Goal: Transaction & Acquisition: Purchase product/service

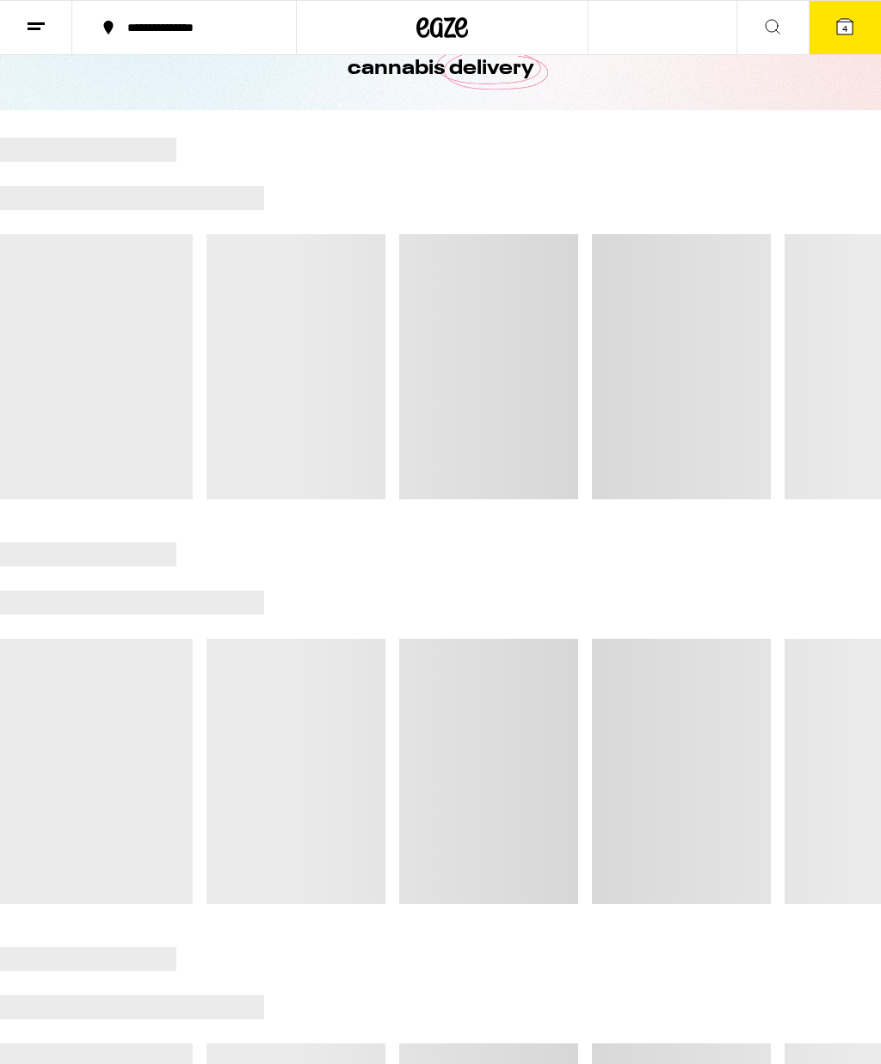
click at [855, 18] on button "4" at bounding box center [845, 27] width 72 height 53
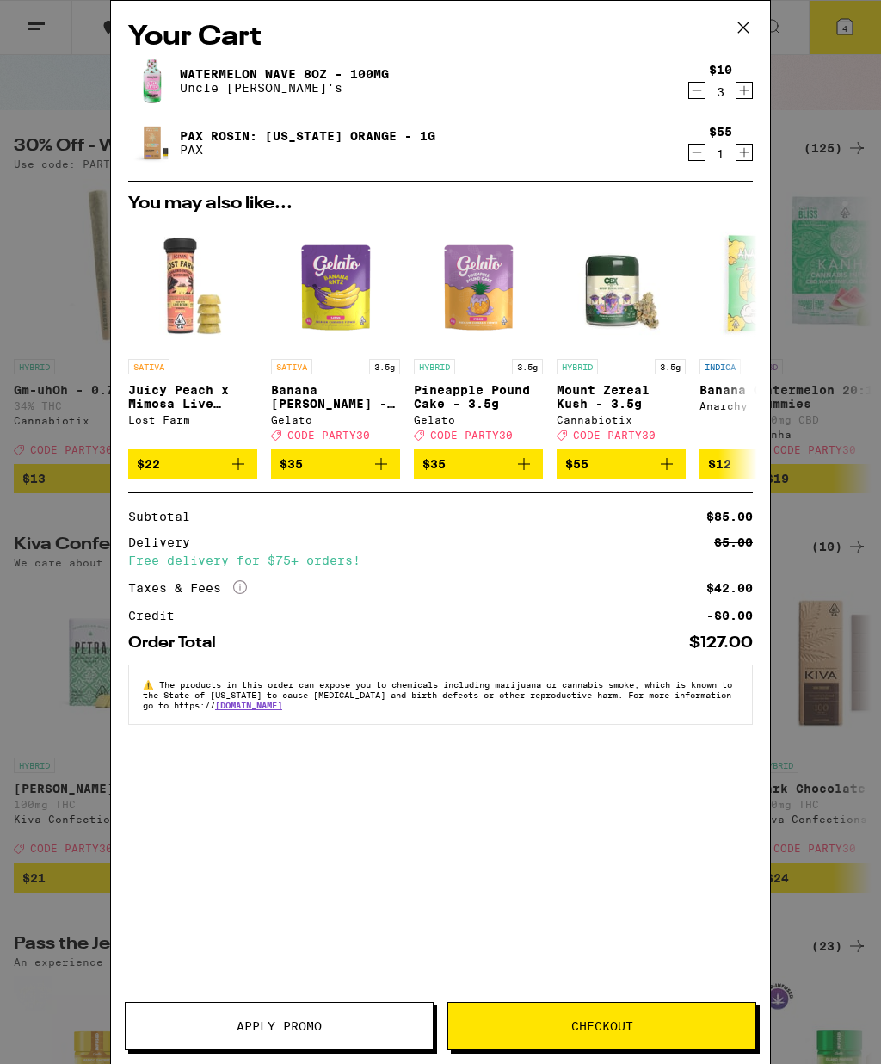
click at [695, 152] on icon "Decrement" at bounding box center [696, 152] width 15 height 21
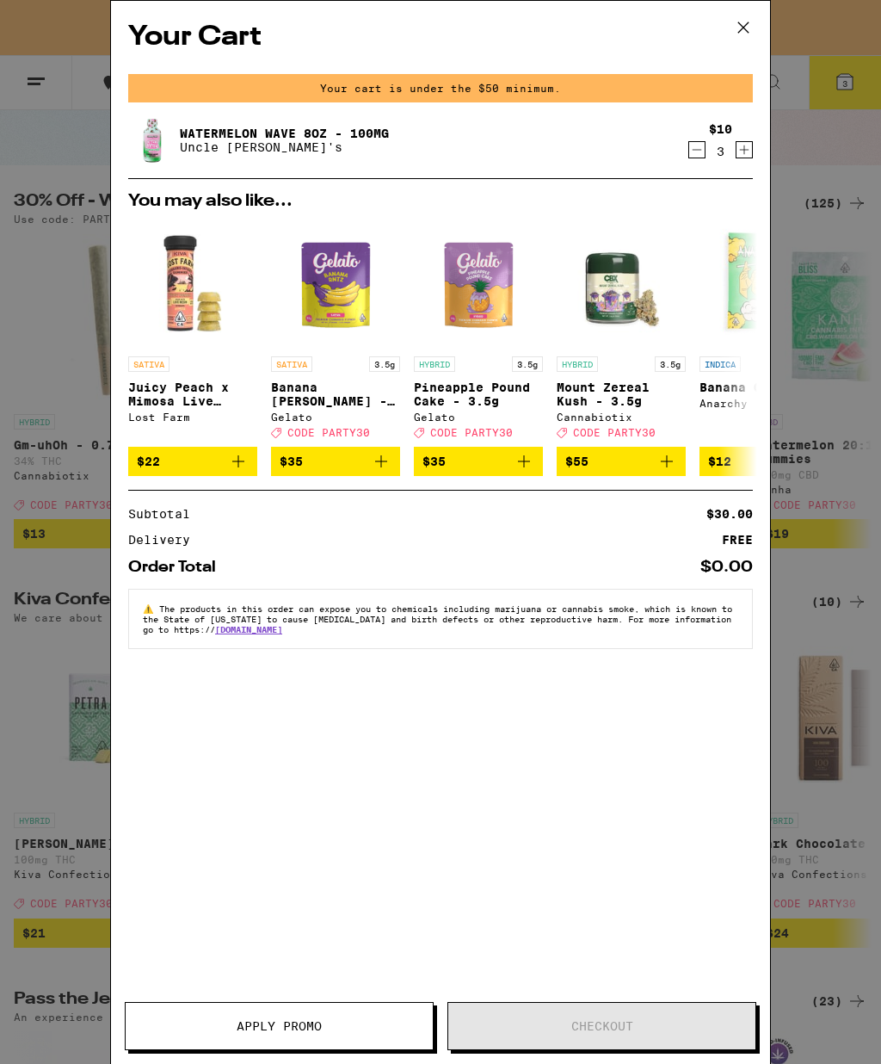
click at [700, 155] on icon "Decrement" at bounding box center [696, 149] width 15 height 21
click at [698, 150] on icon "Decrement" at bounding box center [696, 149] width 15 height 21
click at [694, 150] on icon "Decrement" at bounding box center [697, 150] width 9 height 0
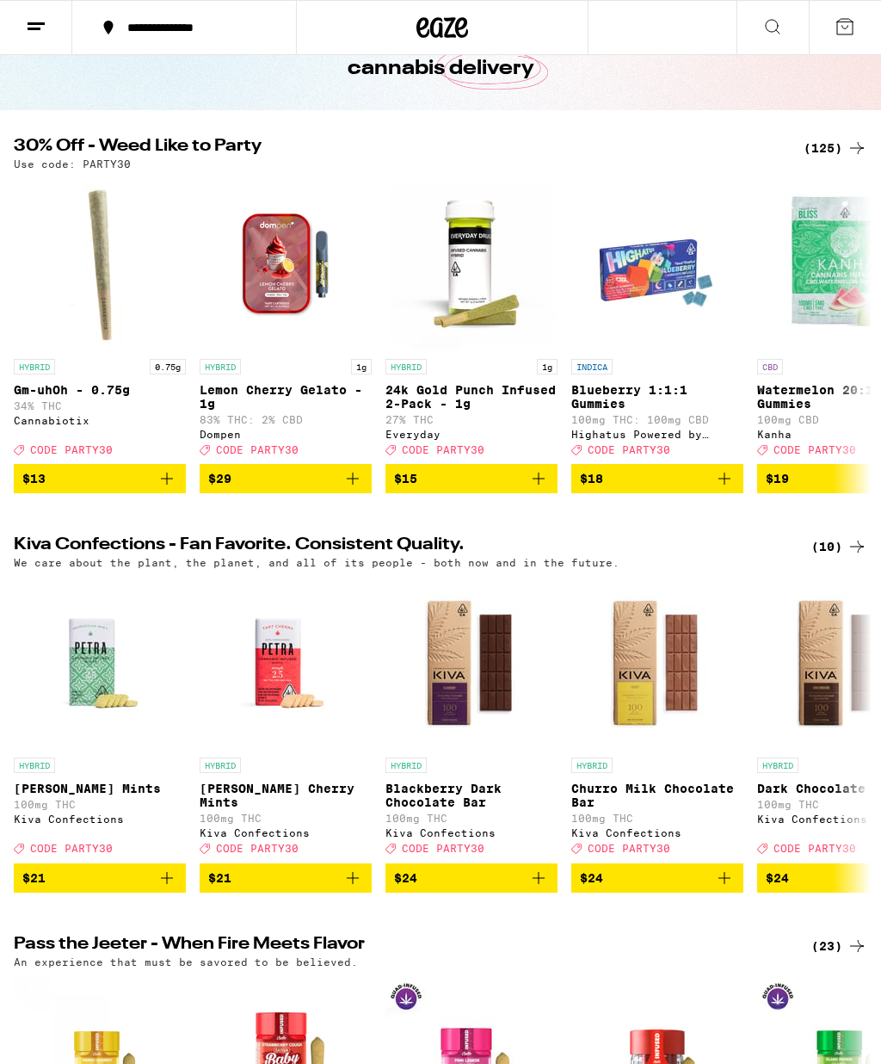
click at [441, 28] on icon at bounding box center [443, 27] width 26 height 21
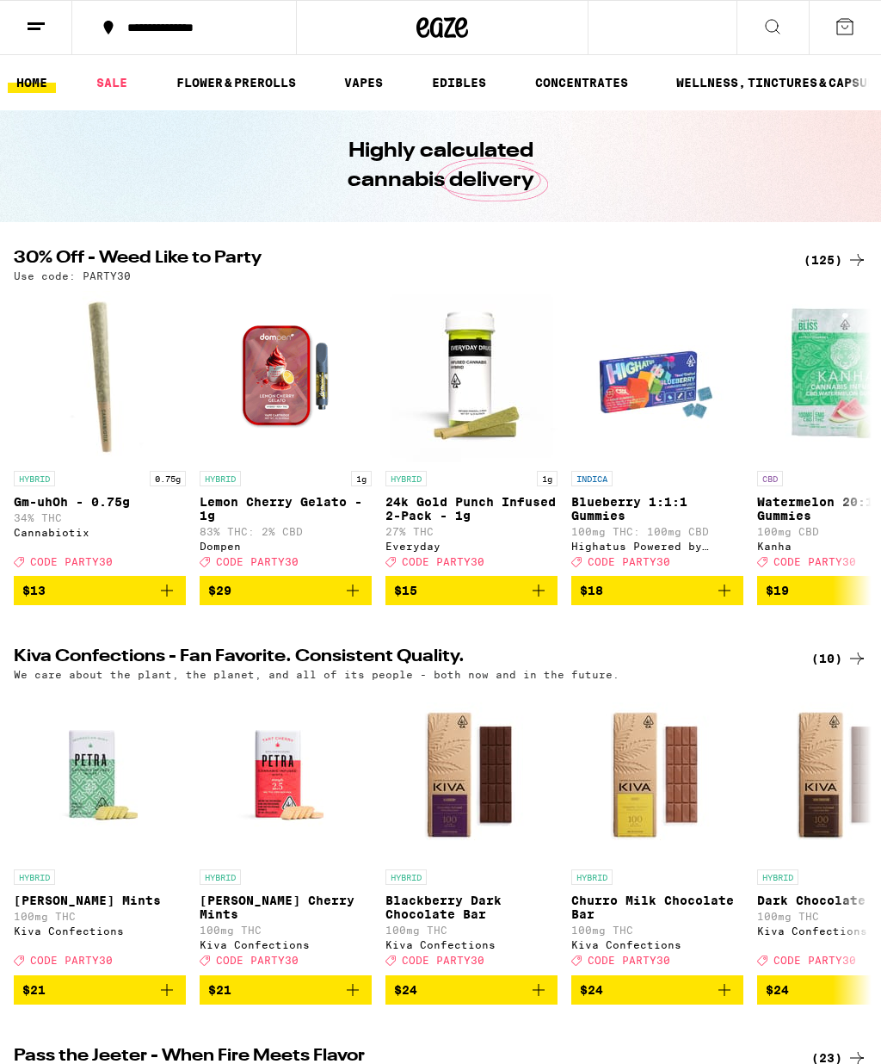
click at [376, 84] on link "VAPES" at bounding box center [364, 82] width 56 height 21
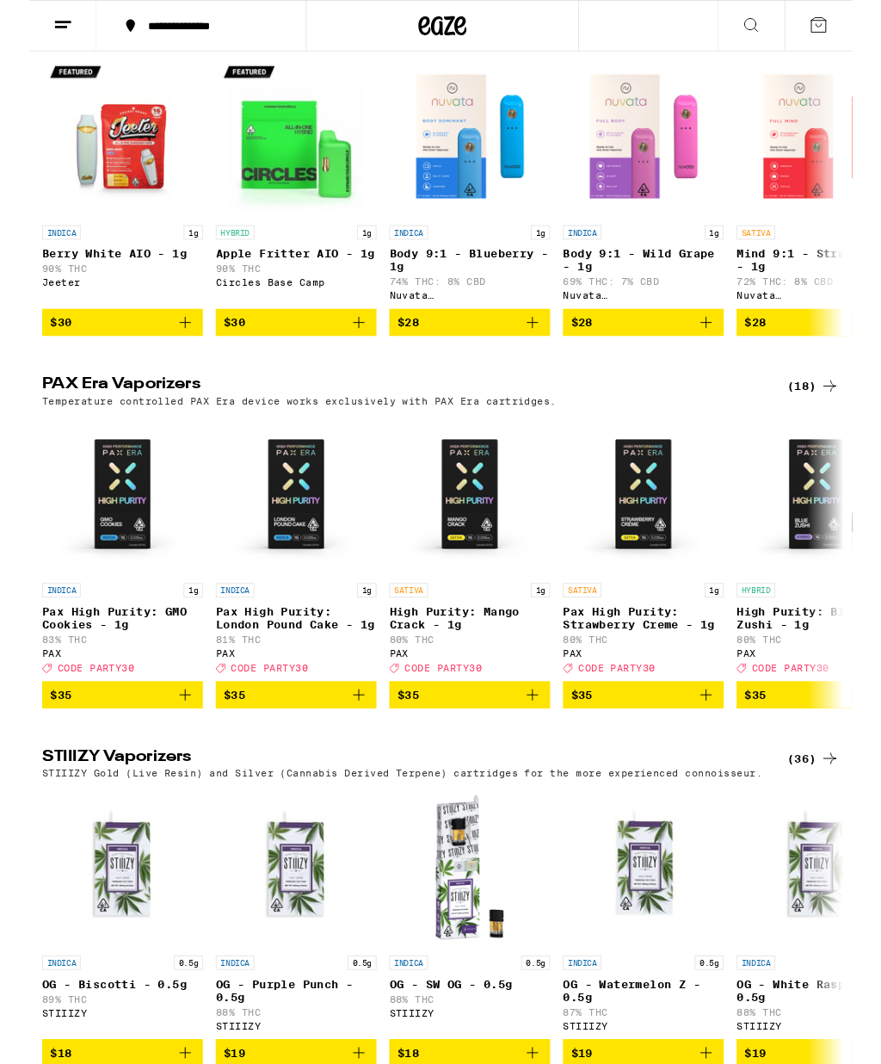
scroll to position [578, 0]
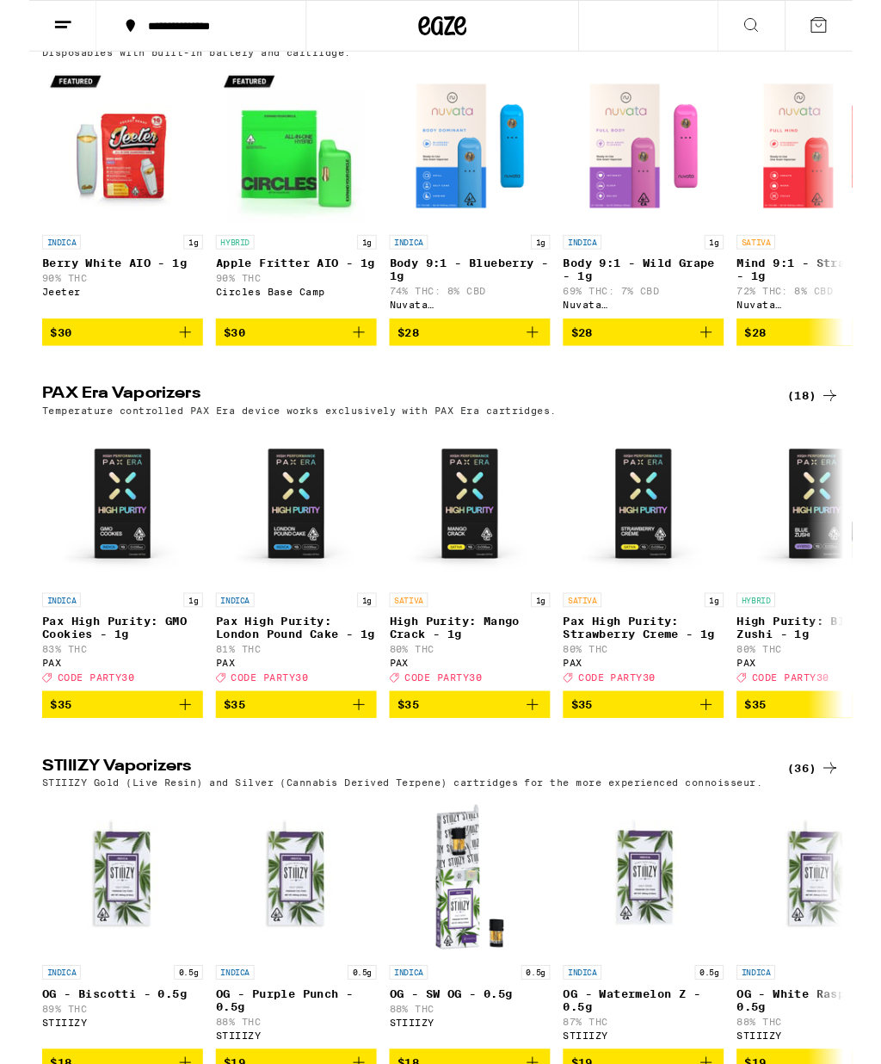
click at [848, 434] on icon at bounding box center [857, 423] width 21 height 21
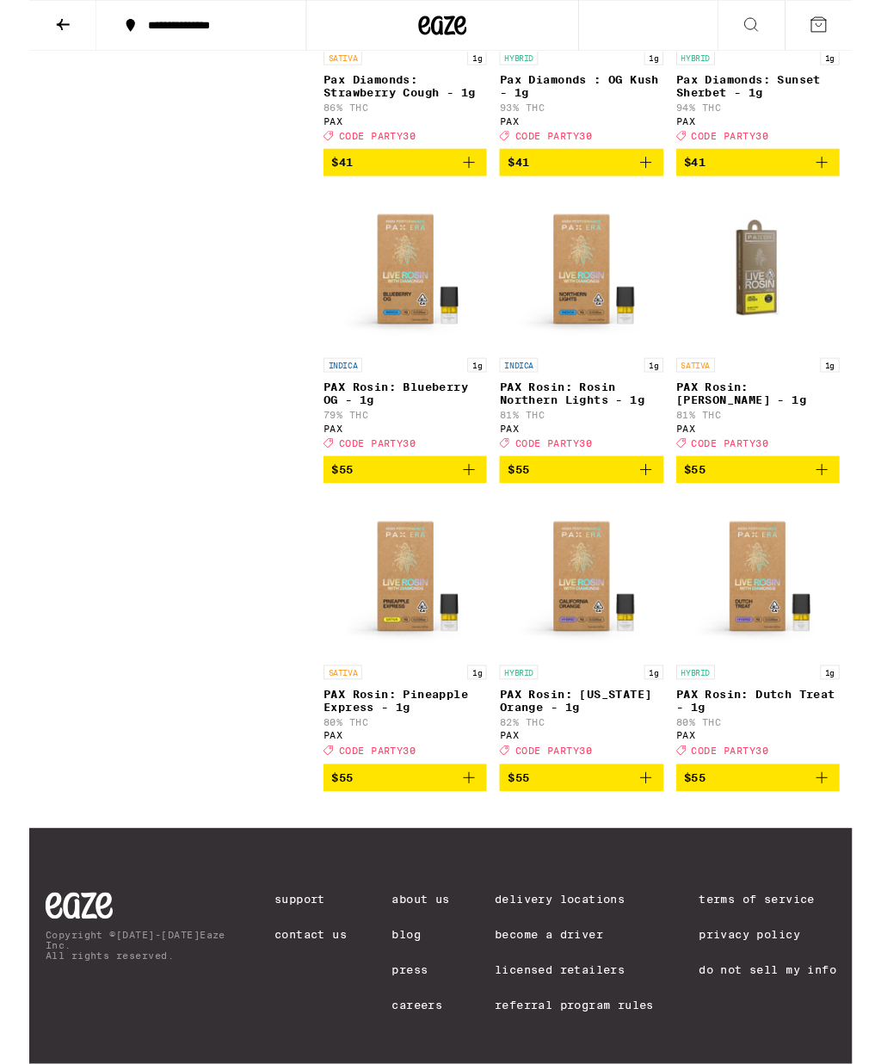
scroll to position [1364, 0]
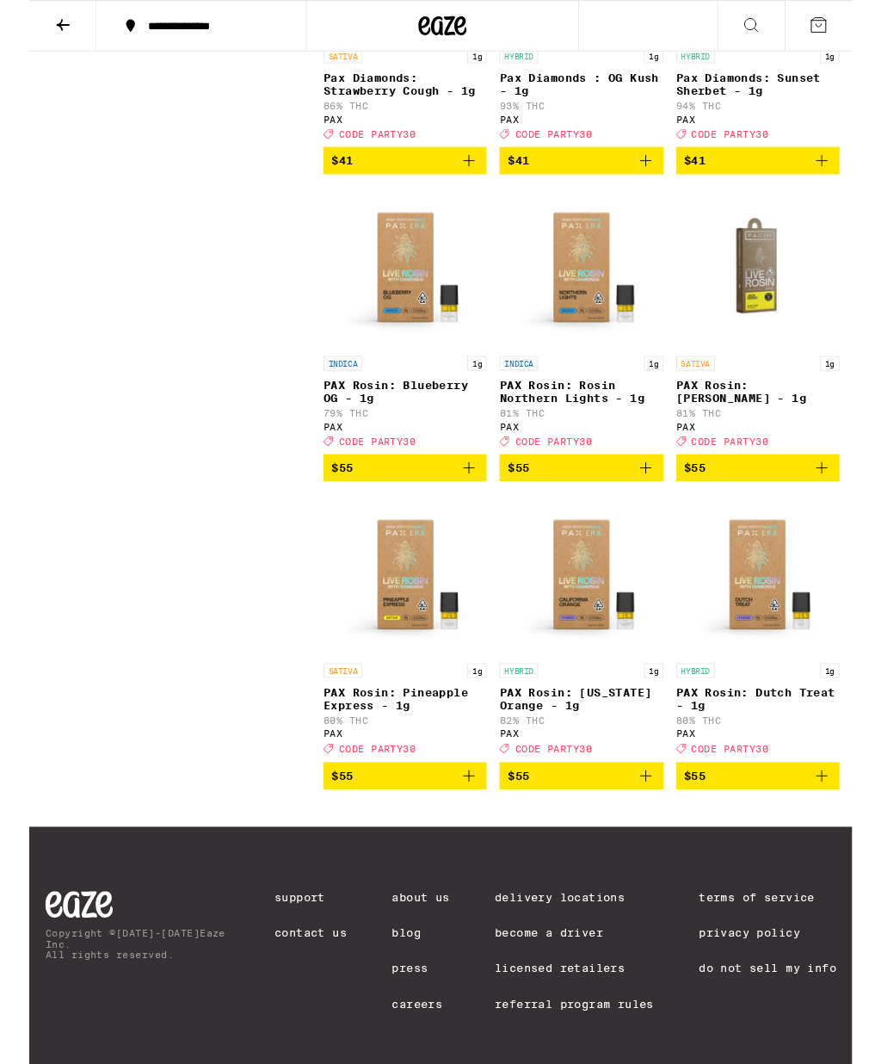
click at [403, 357] on img "Open page for PAX Rosin: Blueberry OG - 1g from PAX" at bounding box center [403, 286] width 172 height 172
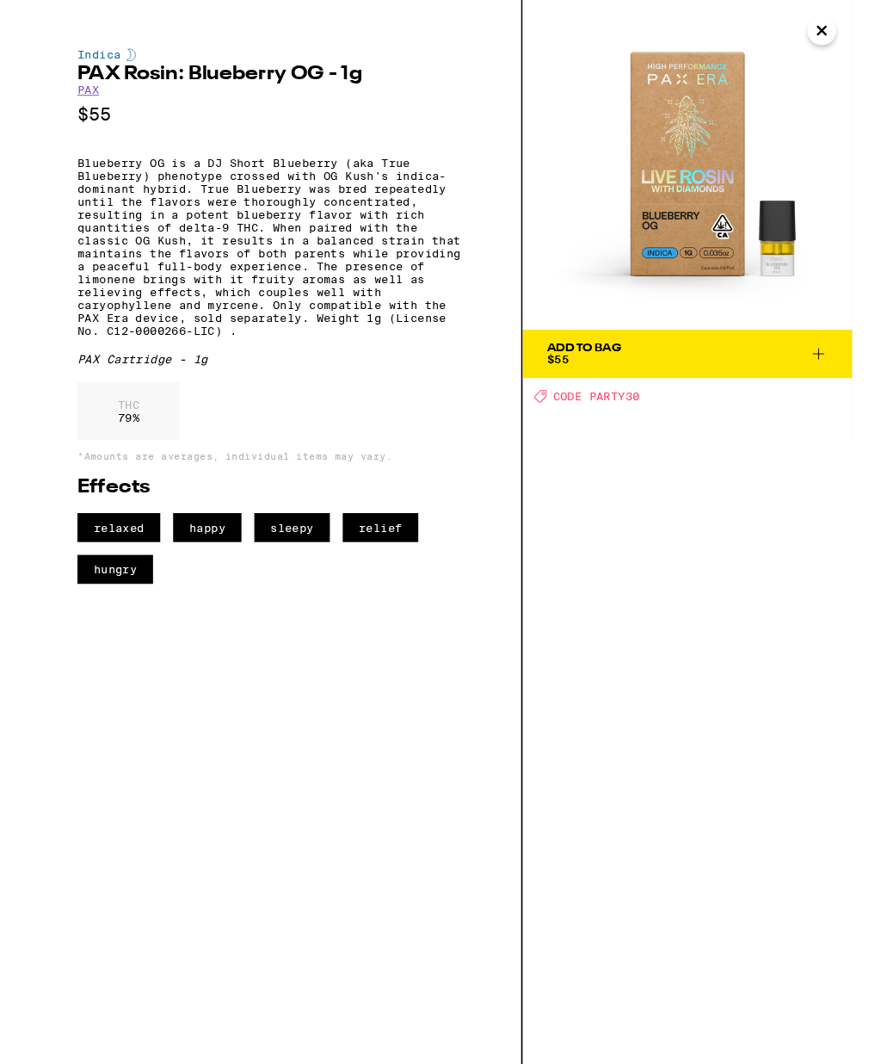
click at [836, 379] on icon at bounding box center [845, 378] width 21 height 21
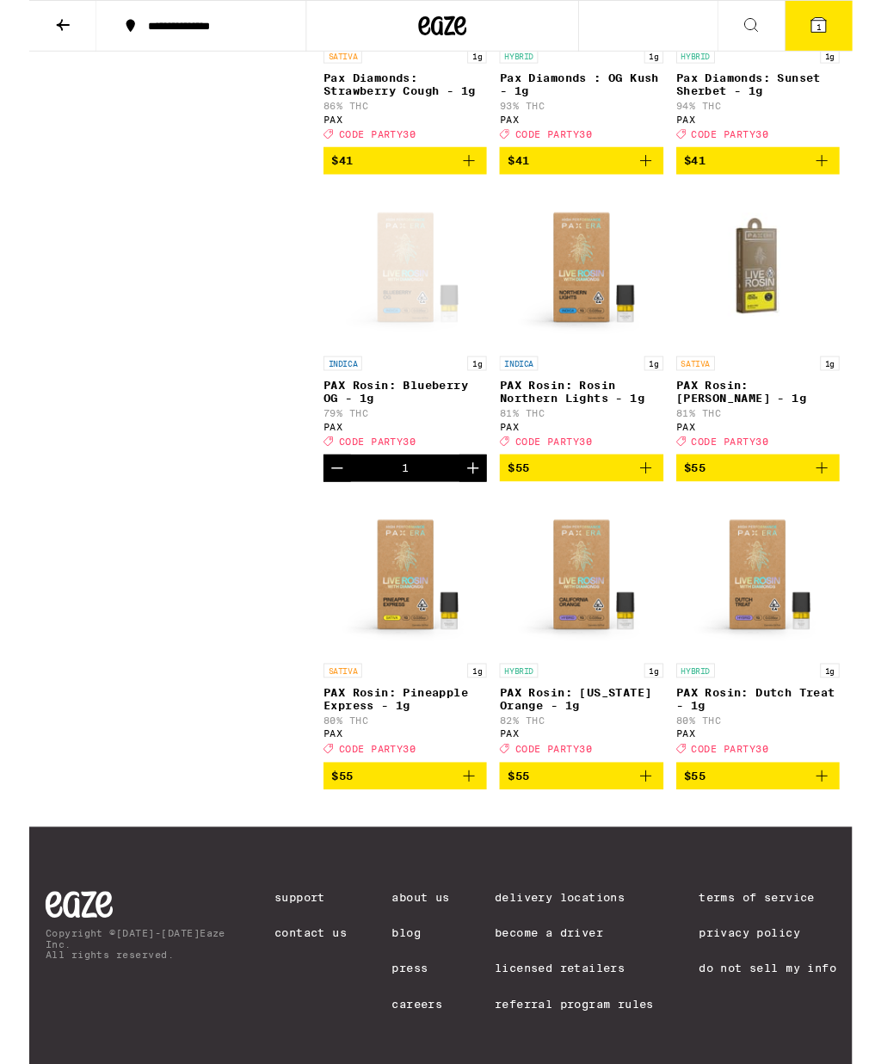
click at [848, 22] on icon at bounding box center [844, 26] width 15 height 15
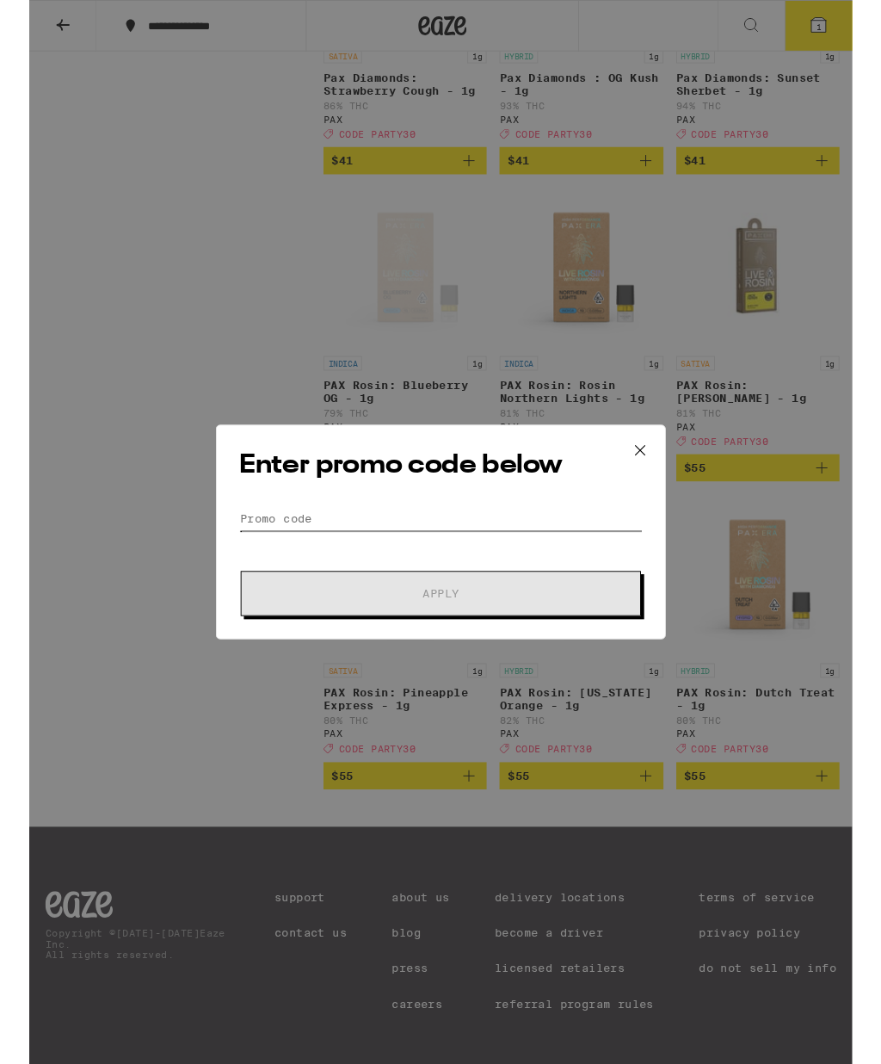
click at [437, 551] on input "Promo Code" at bounding box center [441, 555] width 432 height 26
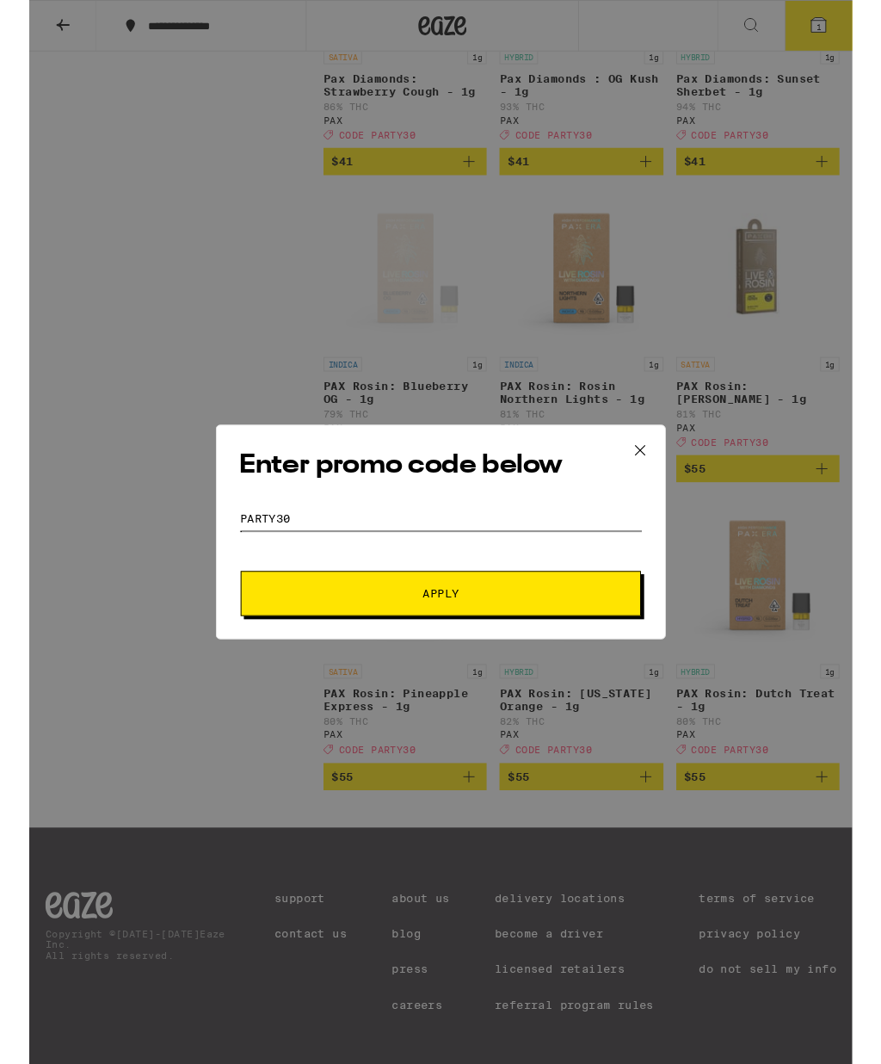
type input "Party30"
click at [512, 628] on button "Apply" at bounding box center [440, 635] width 429 height 48
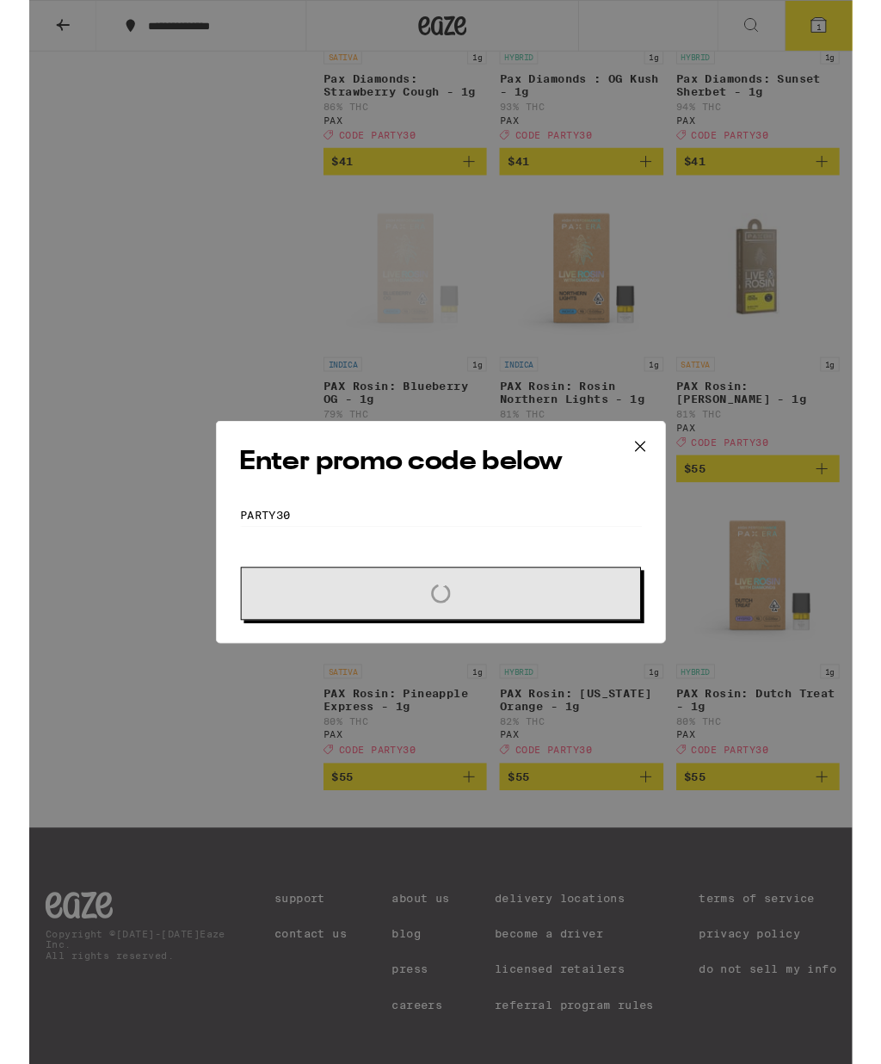
scroll to position [1364, 0]
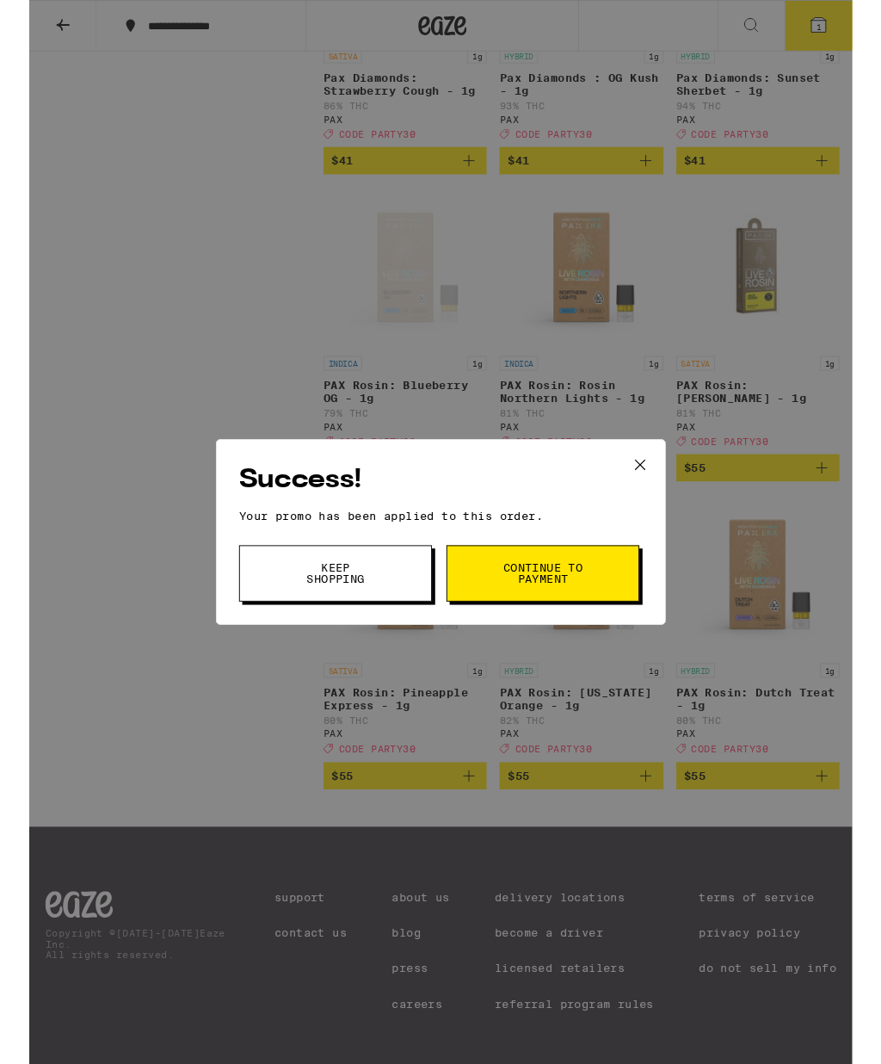
click at [540, 614] on span "Continue to payment" at bounding box center [550, 613] width 88 height 24
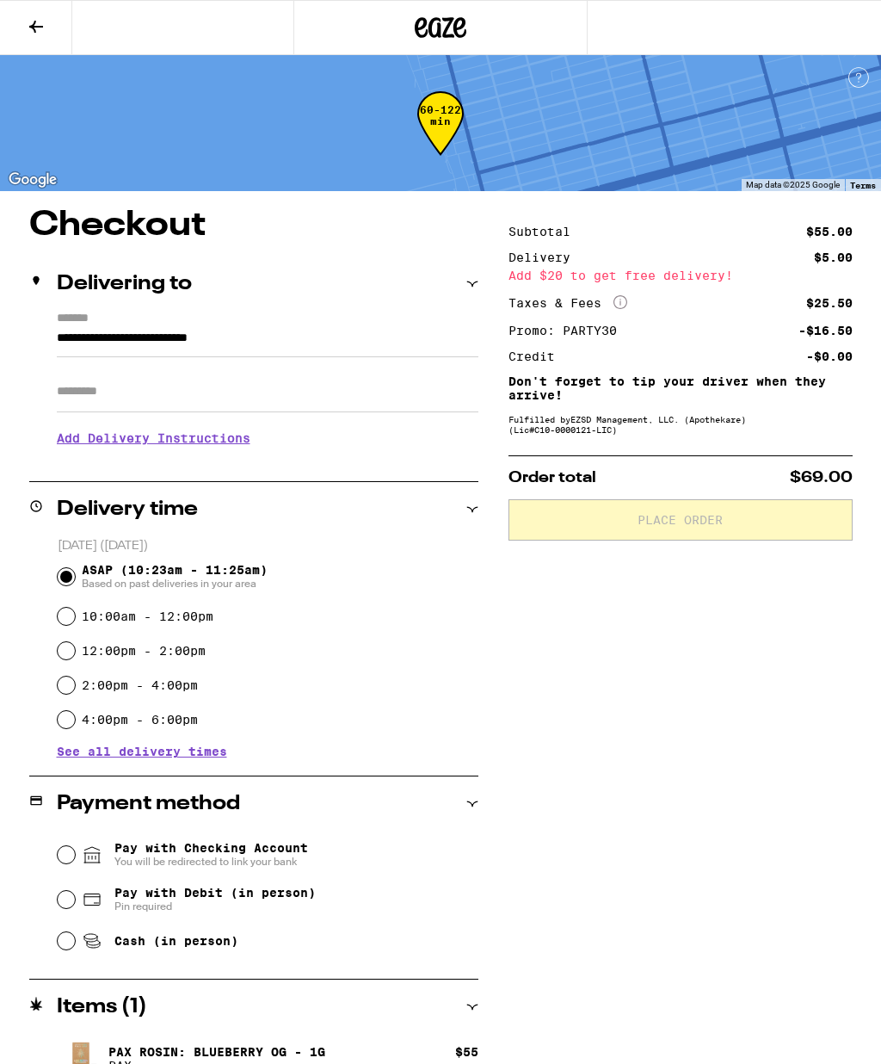
click at [451, 34] on icon at bounding box center [441, 27] width 52 height 31
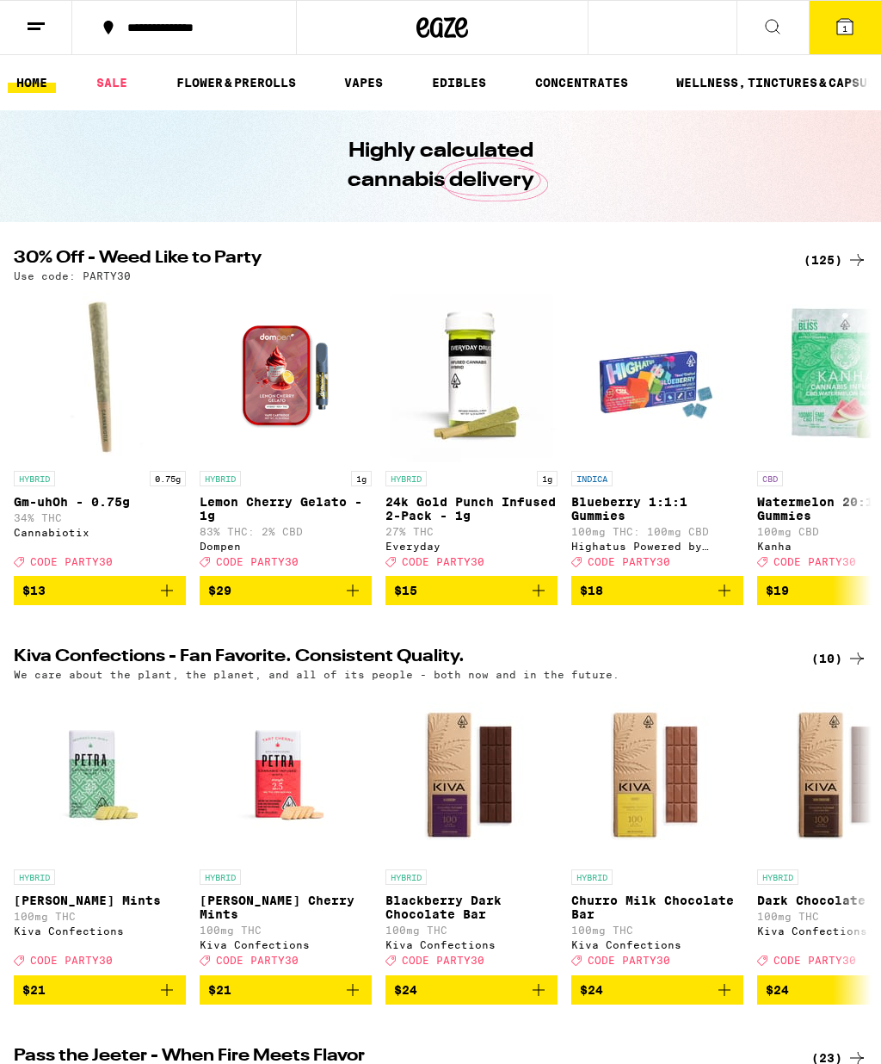
click at [779, 31] on icon at bounding box center [772, 26] width 21 height 21
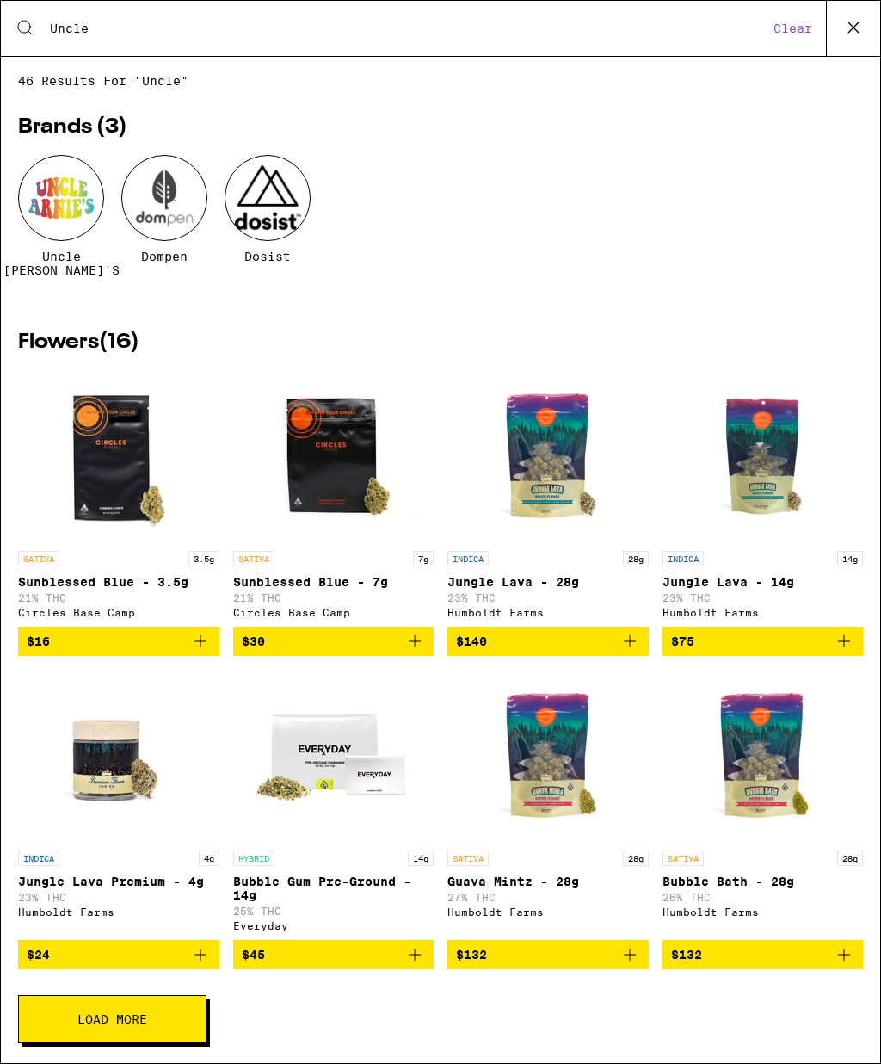
type input "Uncle"
click at [64, 200] on div at bounding box center [61, 198] width 86 height 86
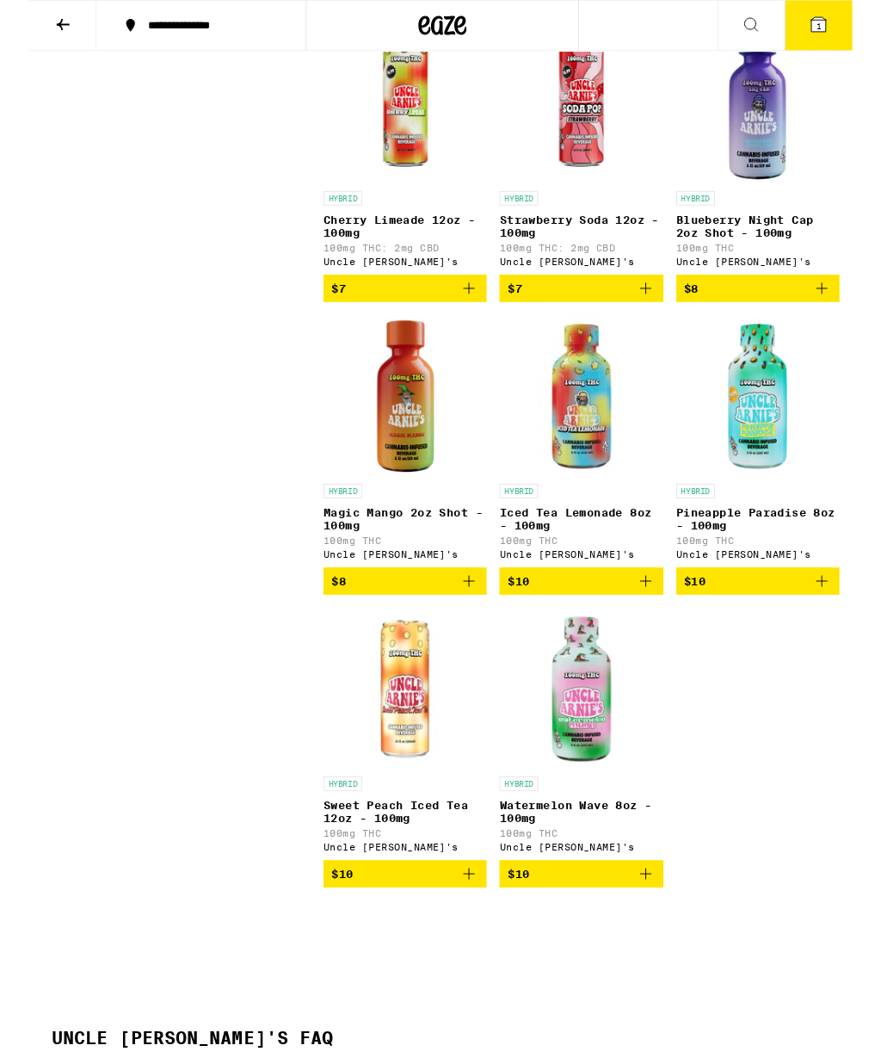
scroll to position [843, 0]
click at [614, 787] on img "Open page for Watermelon Wave 8oz - 100mg from Uncle Arnie's" at bounding box center [591, 737] width 172 height 172
